Goal: Book appointment/travel/reservation

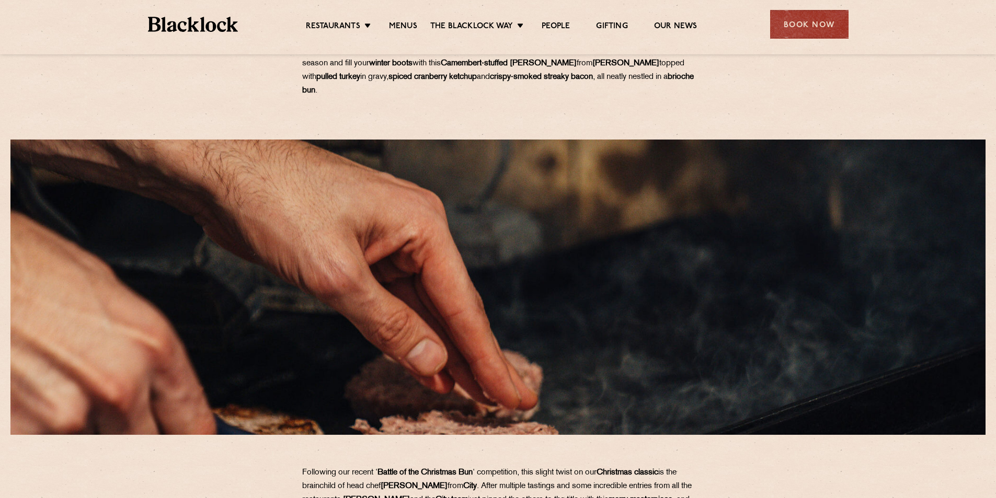
scroll to position [575, 0]
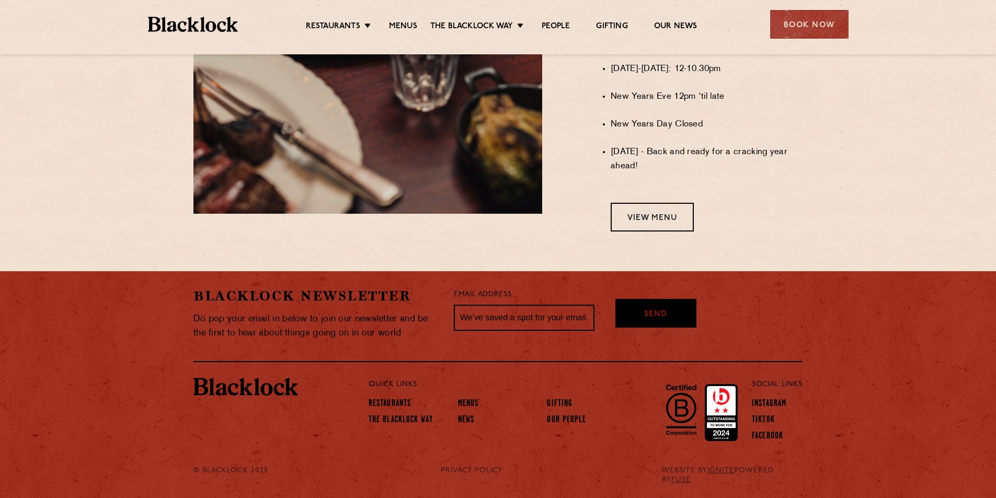
scroll to position [891, 0]
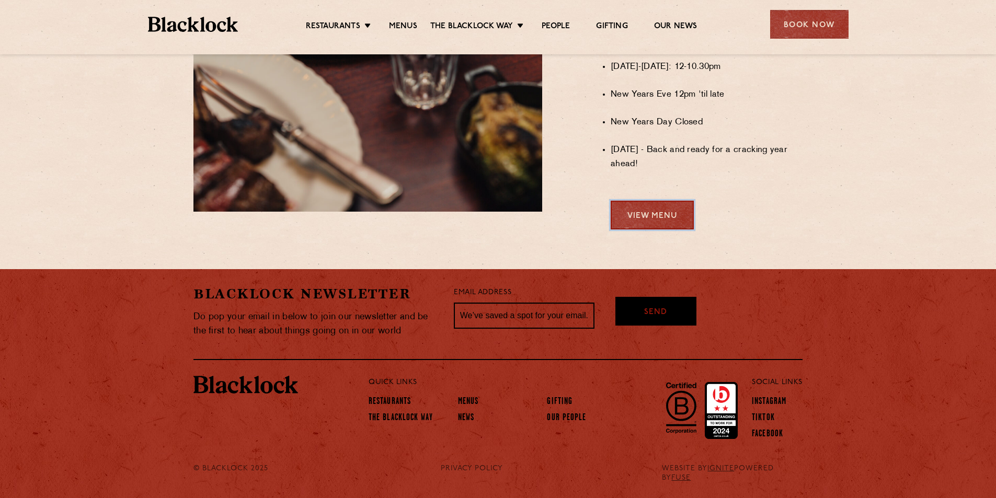
click at [629, 218] on link "View Menu" at bounding box center [652, 215] width 83 height 29
